Goal: Information Seeking & Learning: Learn about a topic

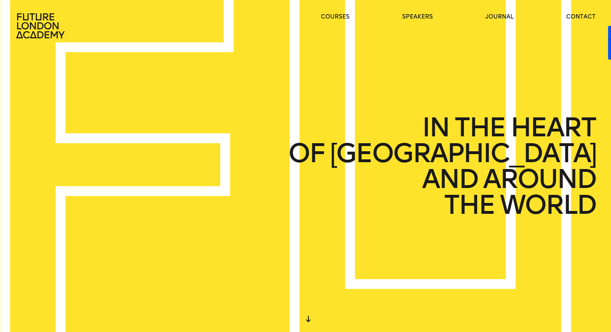
click at [49, 26] on icon at bounding box center [41, 26] width 52 height 26
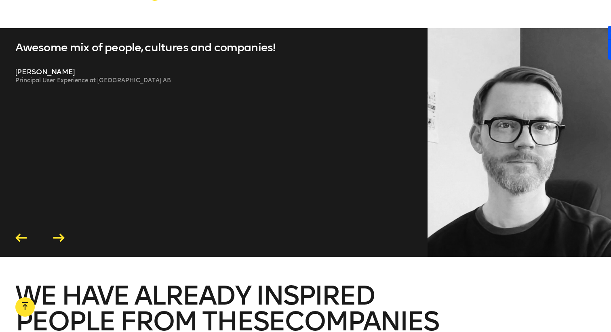
scroll to position [1724, 0]
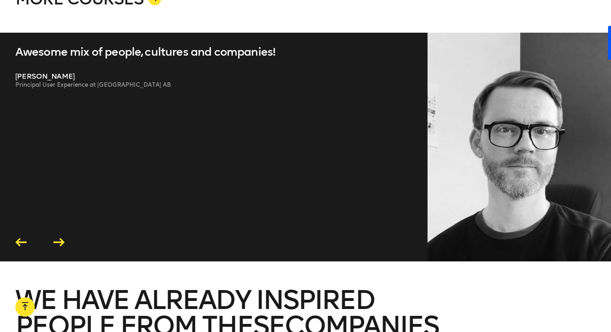
click at [62, 238] on icon at bounding box center [58, 242] width 11 height 8
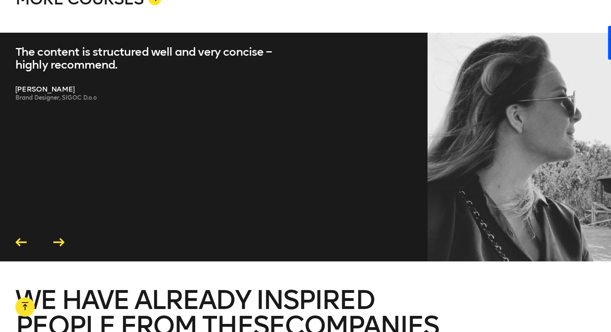
click at [25, 306] on div at bounding box center [25, 309] width 6 height 15
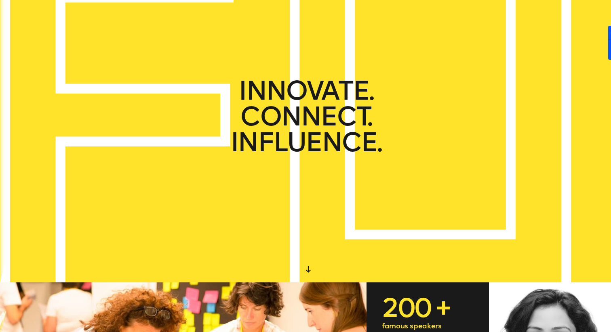
scroll to position [0, 0]
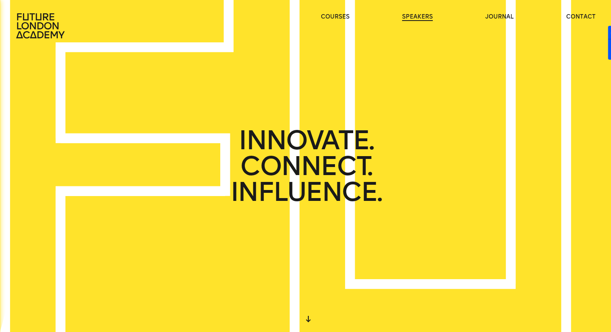
click at [420, 17] on link "speakers" at bounding box center [417, 17] width 31 height 8
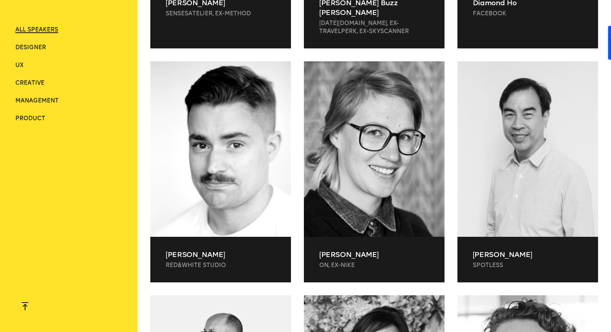
scroll to position [1649, 0]
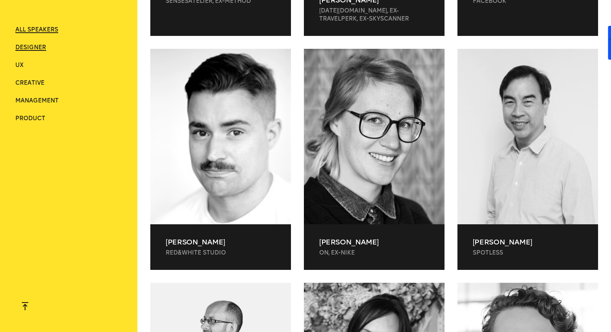
click at [34, 49] on span "Designer" at bounding box center [30, 47] width 31 height 7
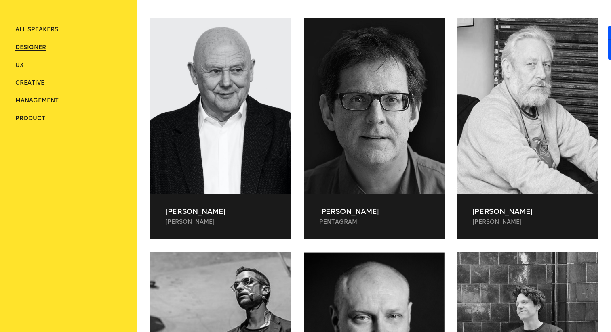
scroll to position [240, 0]
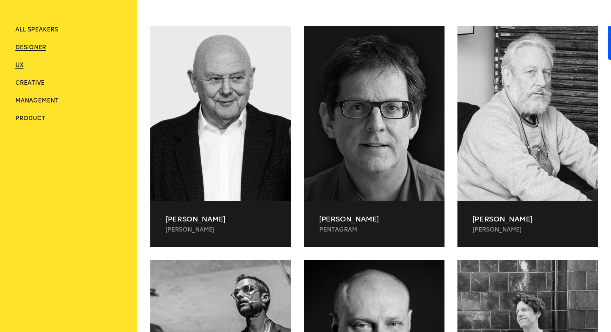
click at [23, 68] on span "UX" at bounding box center [19, 65] width 8 height 7
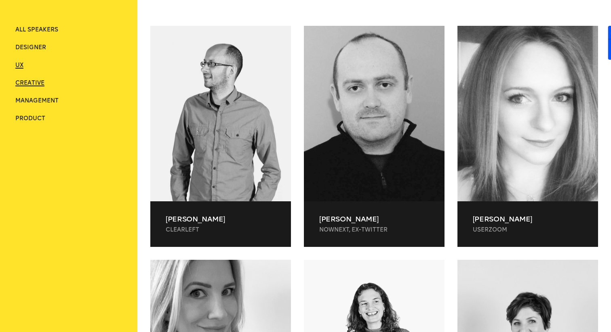
click at [33, 84] on span "Creative" at bounding box center [29, 83] width 29 height 7
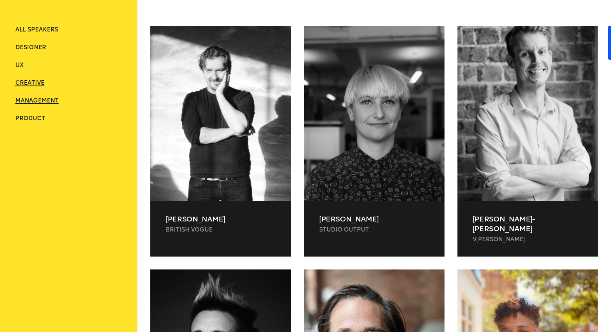
click at [48, 101] on span "Management" at bounding box center [36, 100] width 43 height 7
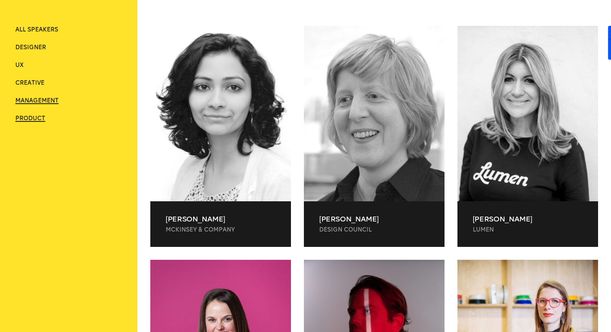
click at [38, 120] on span "Product" at bounding box center [30, 118] width 30 height 7
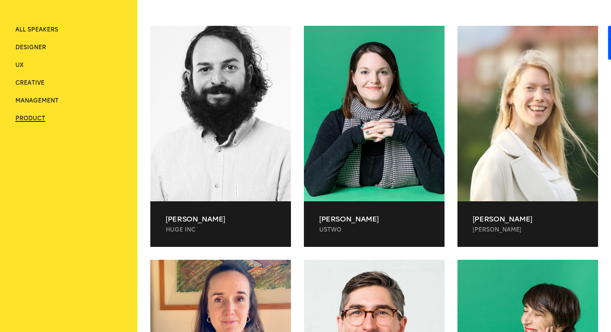
click at [95, 99] on li "Management" at bounding box center [68, 101] width 107 height 8
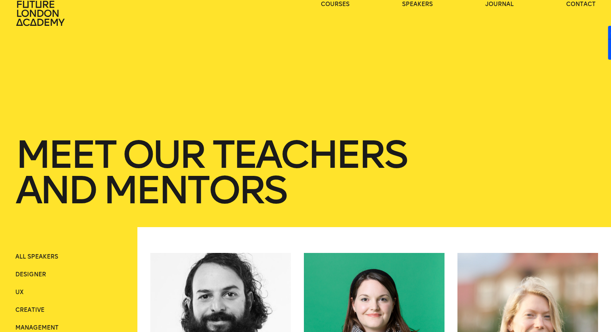
scroll to position [0, 0]
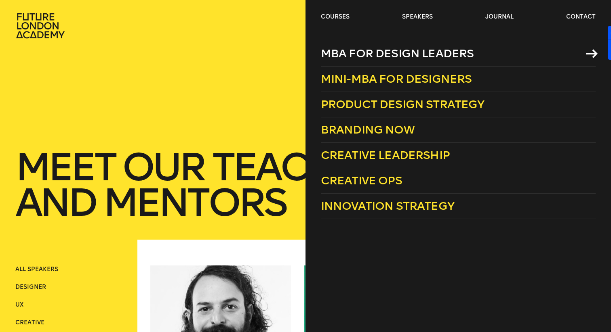
click at [345, 58] on span "MBA for Design Leaders" at bounding box center [397, 53] width 153 height 13
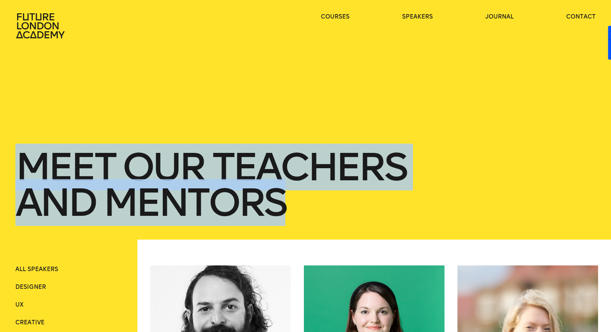
drag, startPoint x: 23, startPoint y: 159, endPoint x: 340, endPoint y: 234, distance: 326.1
click at [340, 234] on div "Meet Our teachers and mentors" at bounding box center [305, 120] width 580 height 240
click at [244, 130] on div "Meet Our teachers and mentors" at bounding box center [305, 120] width 580 height 240
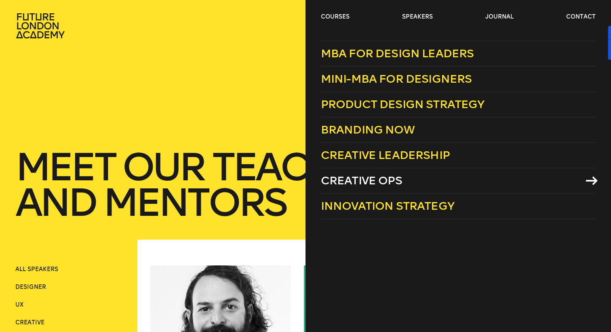
click at [346, 182] on span "Creative Ops" at bounding box center [361, 180] width 81 height 13
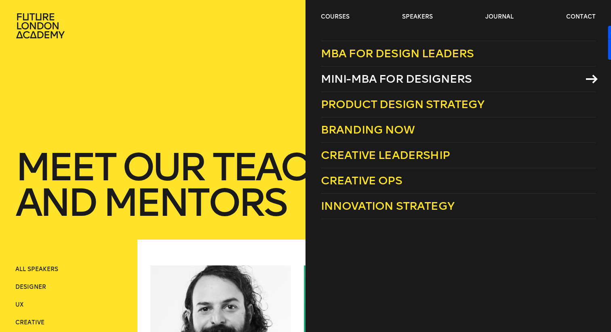
click at [338, 81] on span "Mini-MBA for Designers" at bounding box center [396, 78] width 151 height 13
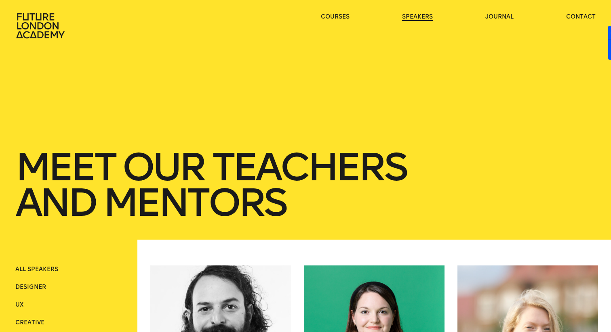
click at [429, 19] on link "speakers" at bounding box center [417, 17] width 31 height 8
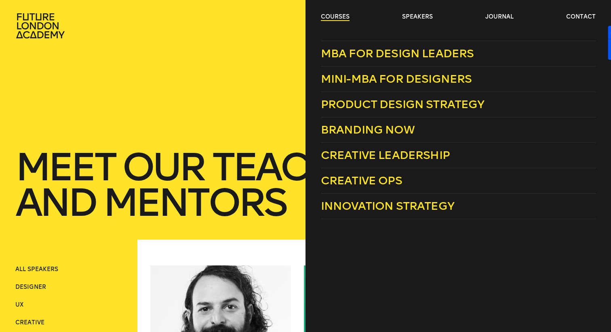
click at [345, 19] on link "courses" at bounding box center [335, 17] width 29 height 8
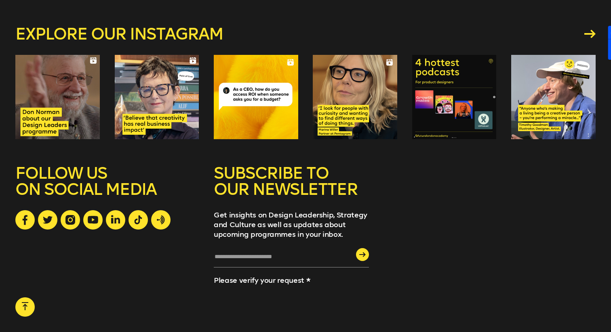
scroll to position [1173, 0]
click at [358, 248] on div "submit" at bounding box center [362, 254] width 13 height 13
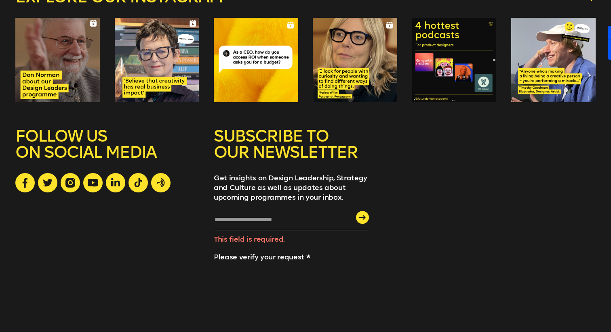
scroll to position [1229, 0]
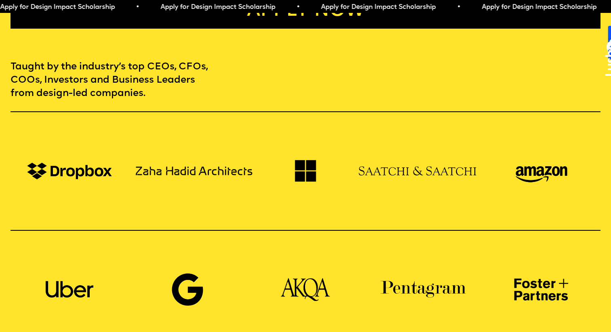
scroll to position [554, 0]
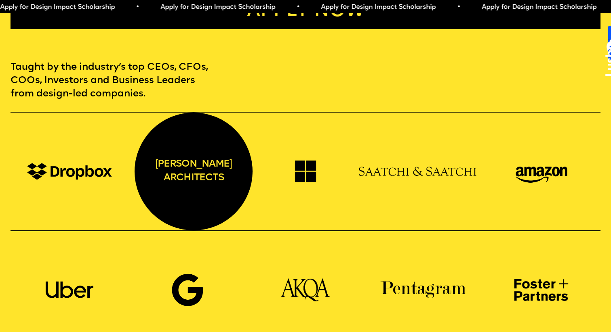
click at [215, 165] on div "zaha hadid architects" at bounding box center [193, 172] width 118 height 118
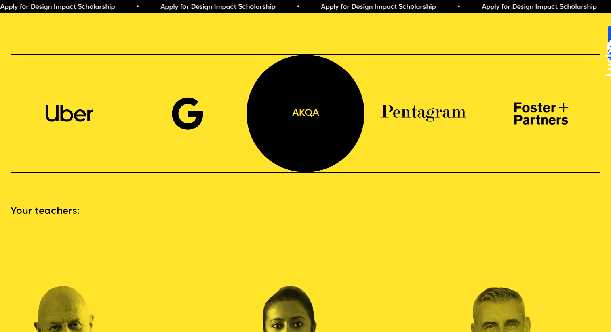
scroll to position [732, 0]
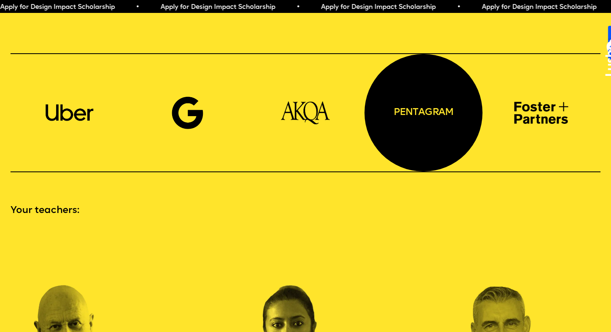
click at [444, 107] on div "pentagram" at bounding box center [423, 113] width 118 height 118
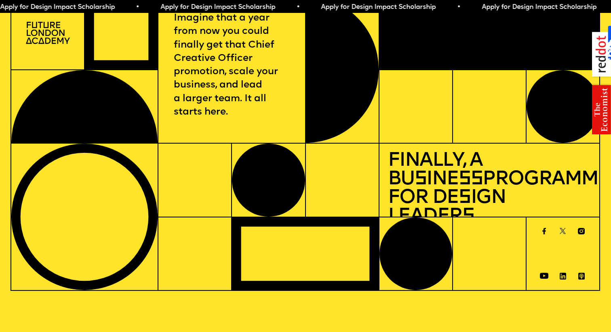
scroll to position [0, 0]
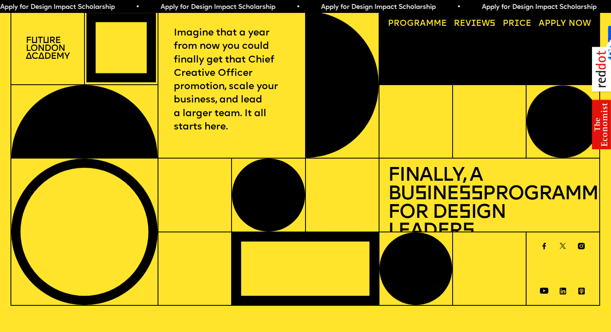
click at [420, 23] on span "a" at bounding box center [423, 23] width 6 height 8
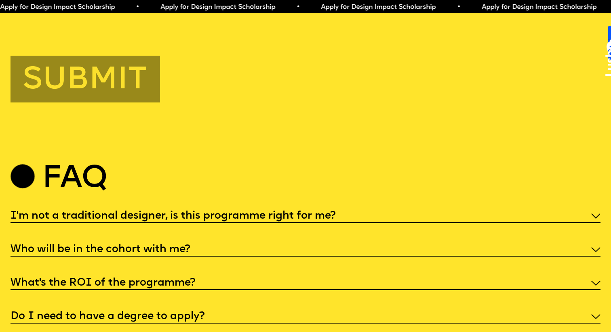
scroll to position [3062, 0]
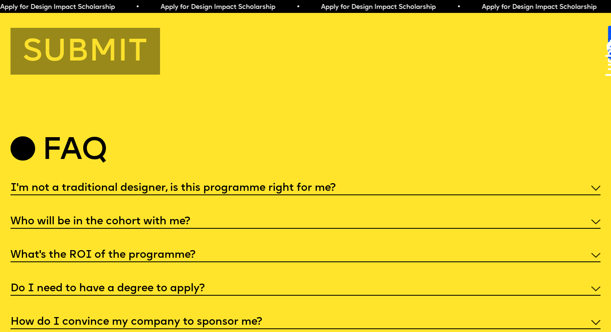
click at [286, 188] on div "I'm not a traditional designer, is this programme right for me?" at bounding box center [305, 187] width 590 height 15
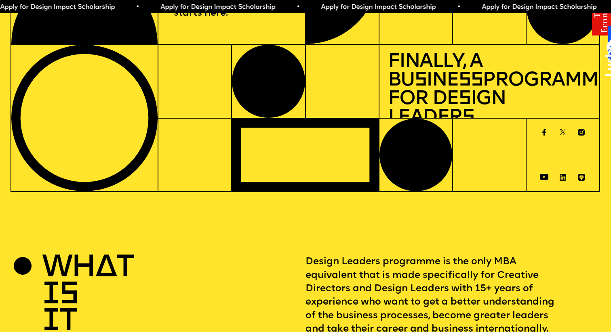
scroll to position [0, 0]
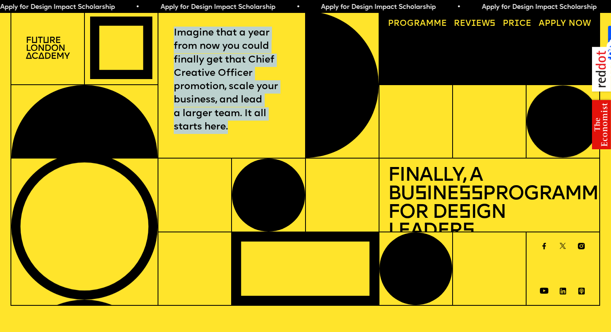
drag, startPoint x: 175, startPoint y: 30, endPoint x: 298, endPoint y: 142, distance: 166.9
click at [298, 143] on div "Imagine that a year from now you could finally get that Chief Creative Officer …" at bounding box center [231, 84] width 147 height 147
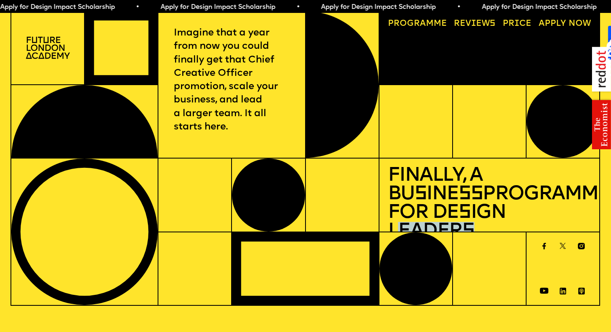
drag, startPoint x: 556, startPoint y: 216, endPoint x: 481, endPoint y: 207, distance: 76.0
click at [481, 207] on h1 "Finally, a Bu s ine ss Programme for De s ign Leader s" at bounding box center [489, 204] width 203 height 74
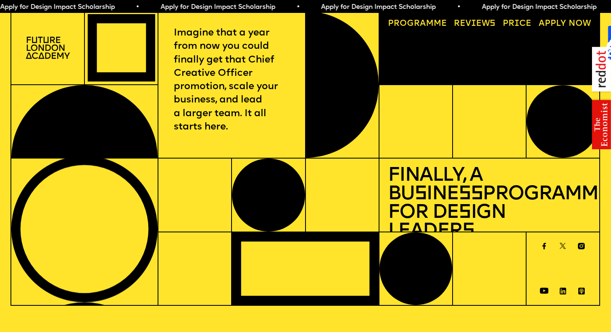
click at [436, 190] on h1 "Finally, a Bu s ine ss Programme for De s ign Leader s" at bounding box center [489, 204] width 203 height 74
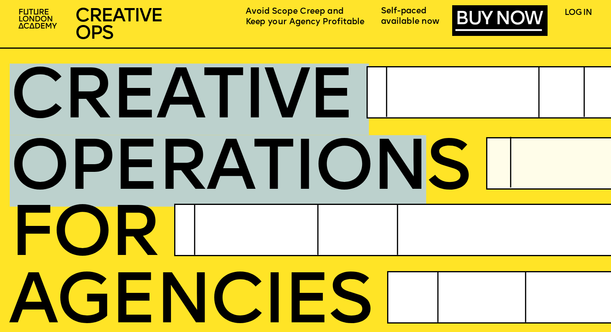
drag, startPoint x: 18, startPoint y: 87, endPoint x: 413, endPoint y: 157, distance: 401.1
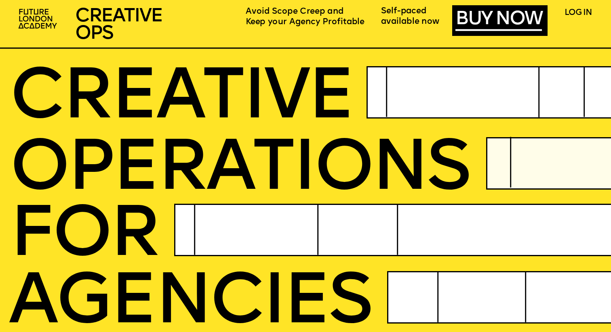
click at [454, 156] on span "OPERatioNS" at bounding box center [239, 170] width 459 height 71
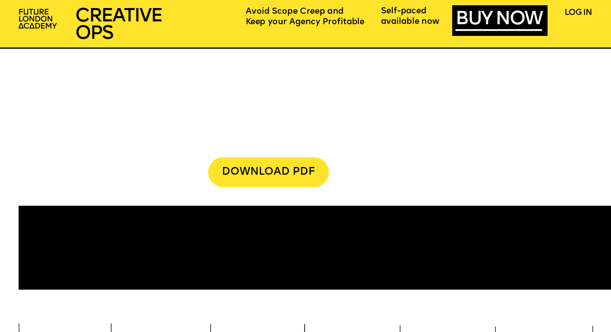
scroll to position [2192, 0]
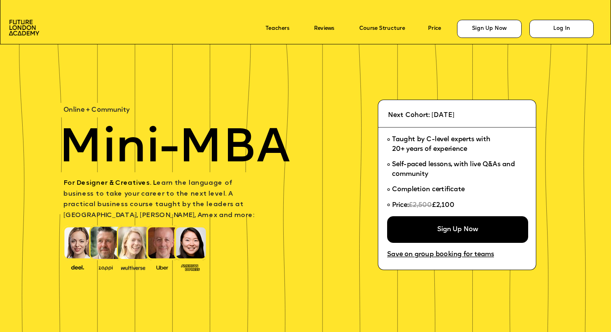
click at [277, 25] on p "Teachers" at bounding box center [284, 28] width 38 height 11
click at [276, 30] on link "Teachers" at bounding box center [277, 29] width 24 height 6
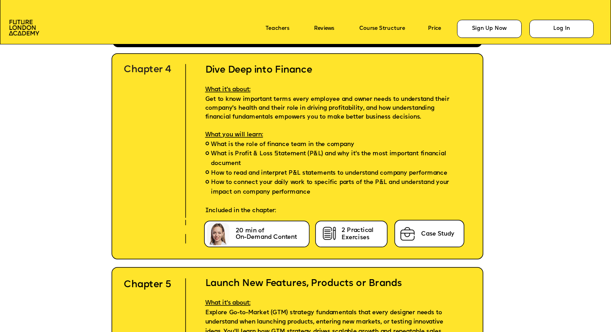
scroll to position [2544, 0]
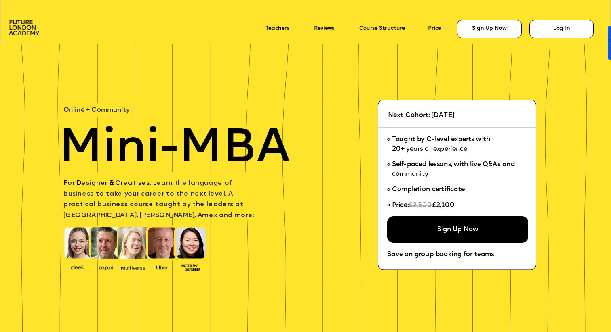
scroll to position [2544, 0]
